Goal: Find specific page/section: Find specific page/section

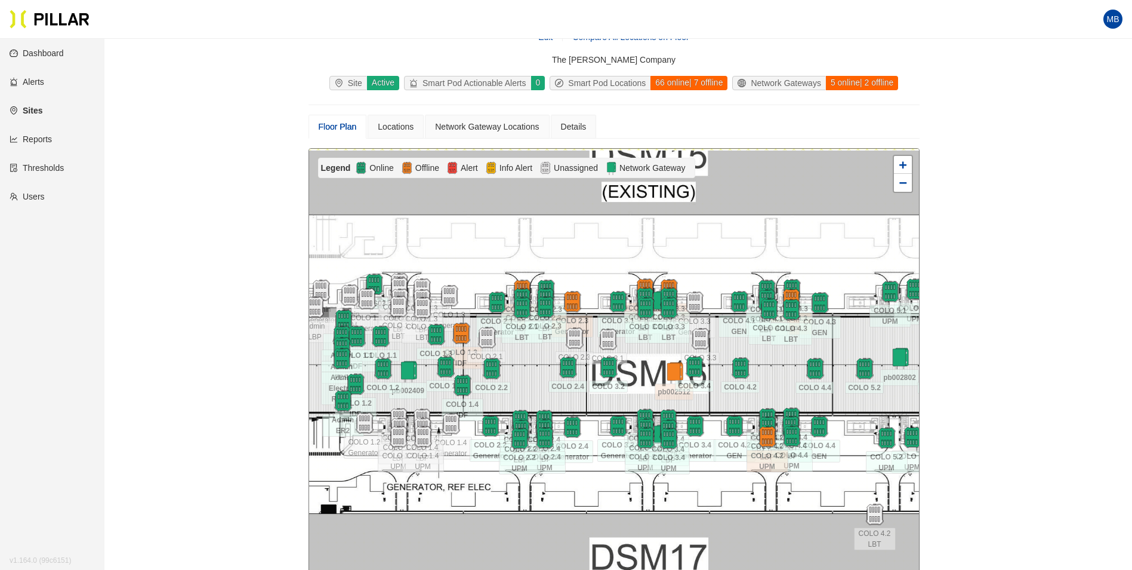
scroll to position [60, 0]
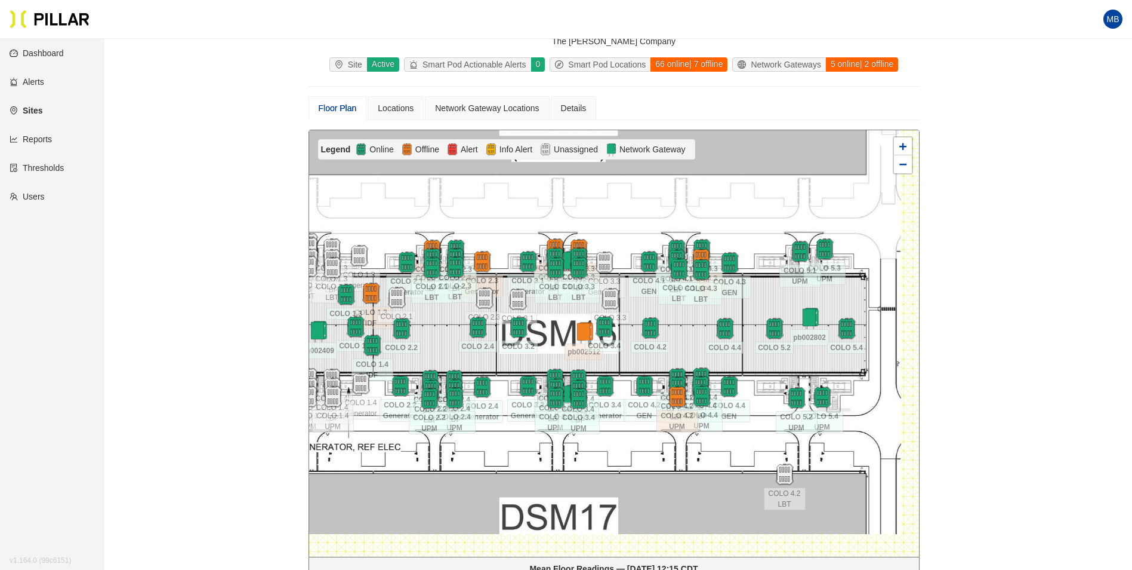
drag, startPoint x: 645, startPoint y: 356, endPoint x: 555, endPoint y: 335, distance: 92.7
click at [581, 332] on div at bounding box center [614, 343] width 610 height 426
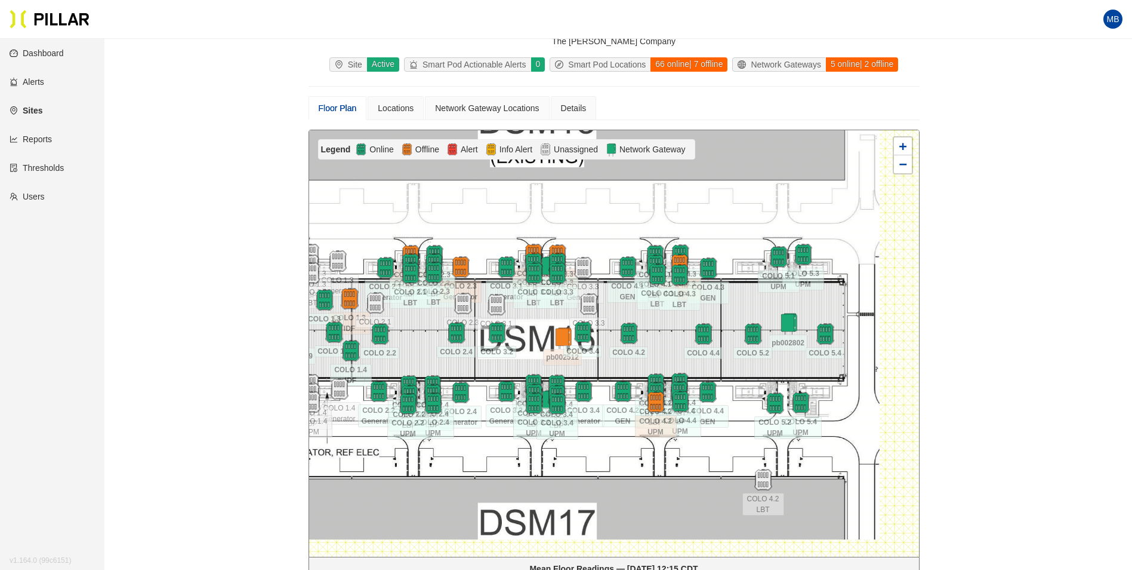
drag, startPoint x: 592, startPoint y: 316, endPoint x: 526, endPoint y: 324, distance: 66.8
click at [526, 324] on div at bounding box center [614, 343] width 610 height 426
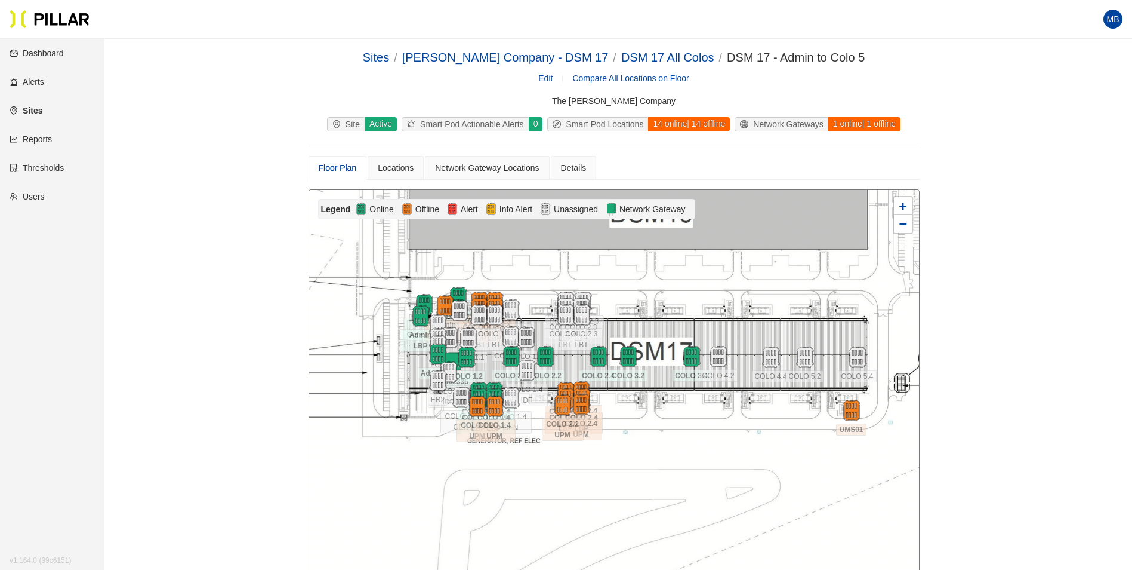
drag, startPoint x: 590, startPoint y: 383, endPoint x: 573, endPoint y: 358, distance: 30.0
click at [573, 358] on div at bounding box center [614, 403] width 610 height 426
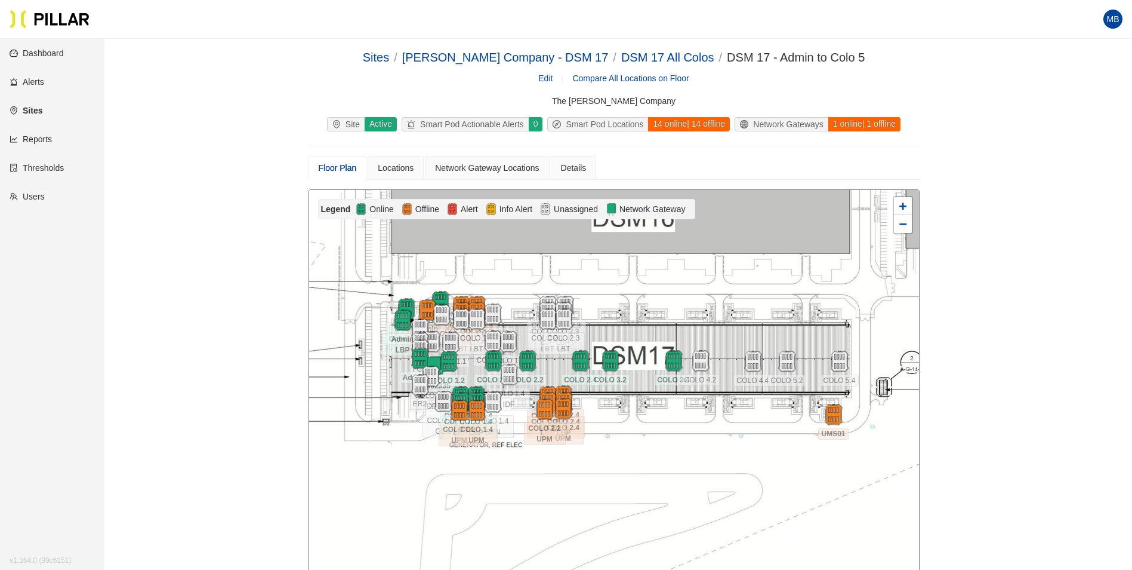
drag, startPoint x: 586, startPoint y: 461, endPoint x: 568, endPoint y: 465, distance: 18.4
click at [568, 465] on div at bounding box center [614, 403] width 610 height 426
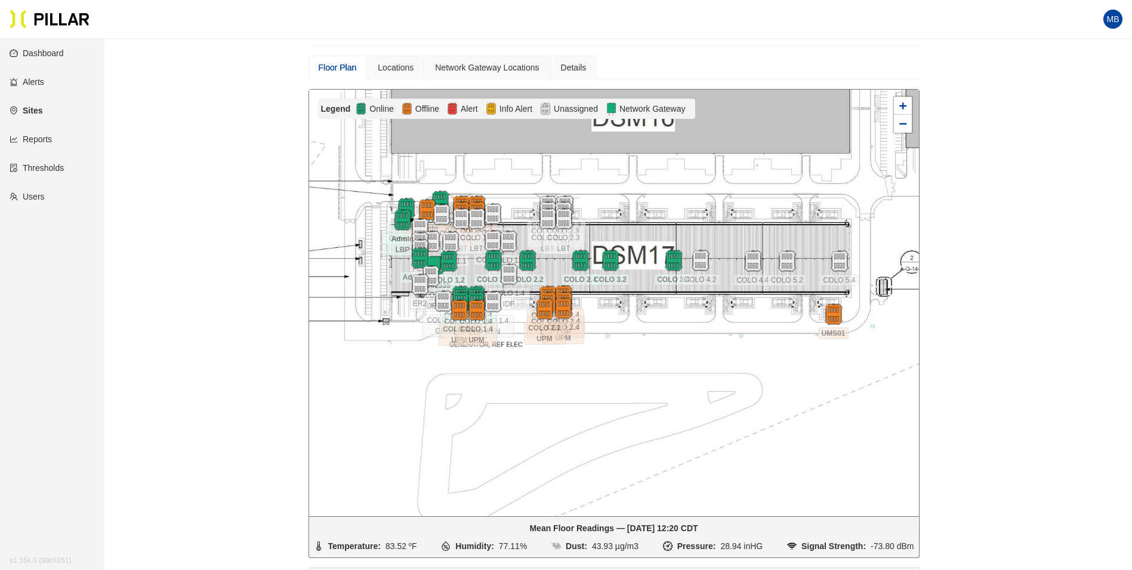
scroll to position [119, 0]
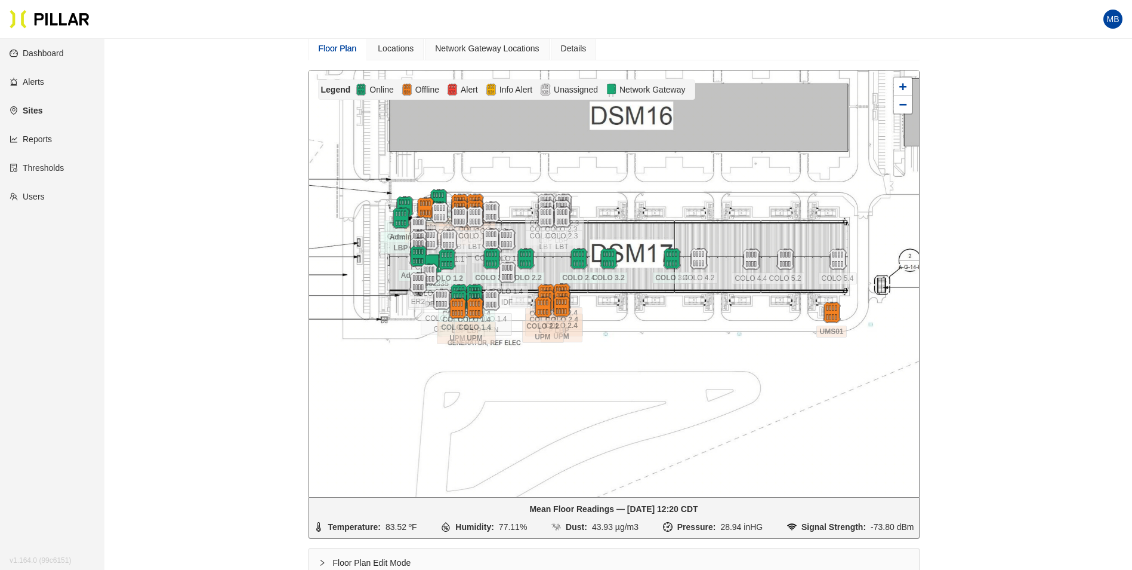
drag, startPoint x: 624, startPoint y: 333, endPoint x: 623, endPoint y: 350, distance: 17.4
click at [623, 350] on div at bounding box center [614, 283] width 610 height 426
